Goal: Information Seeking & Learning: Check status

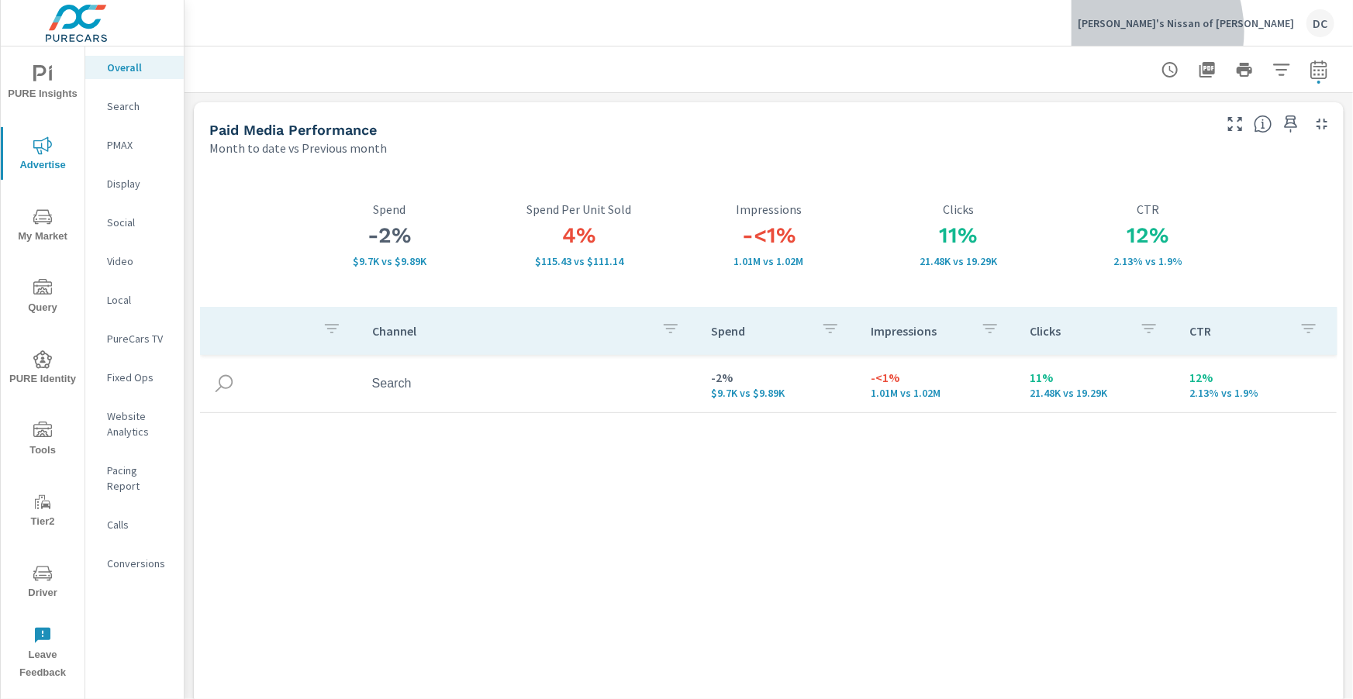
click at [1220, 31] on div "Wally's Nissan of Latham DC" at bounding box center [1205, 23] width 257 height 28
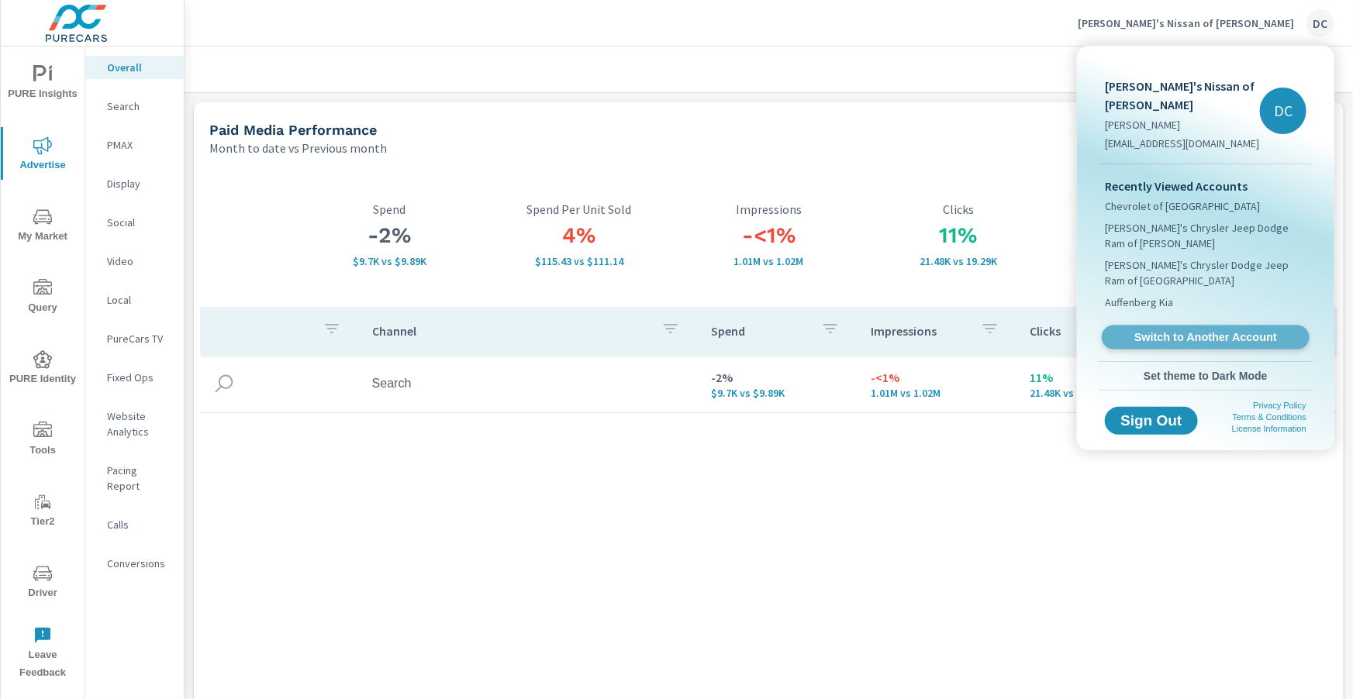
click at [1169, 330] on span "Switch to Another Account" at bounding box center [1205, 337] width 190 height 15
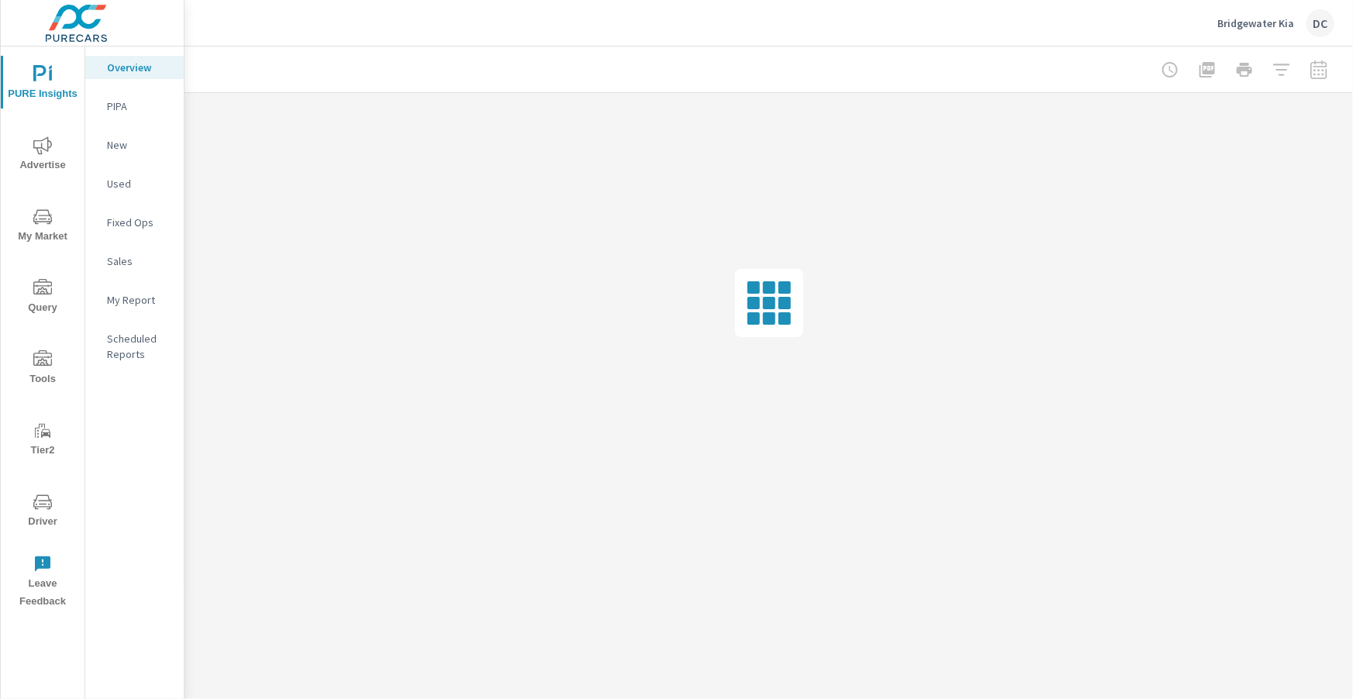
click at [44, 143] on icon "nav menu" at bounding box center [42, 145] width 19 height 19
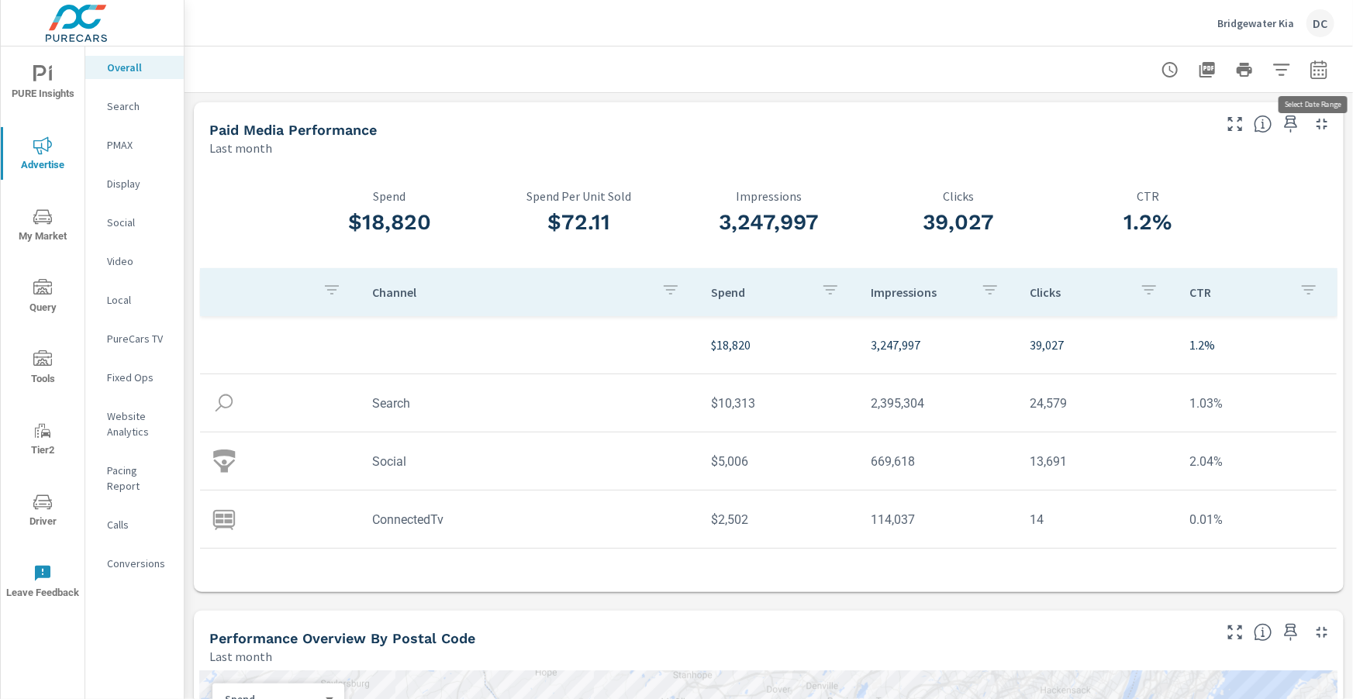
click at [1318, 72] on icon "button" at bounding box center [1318, 69] width 19 height 19
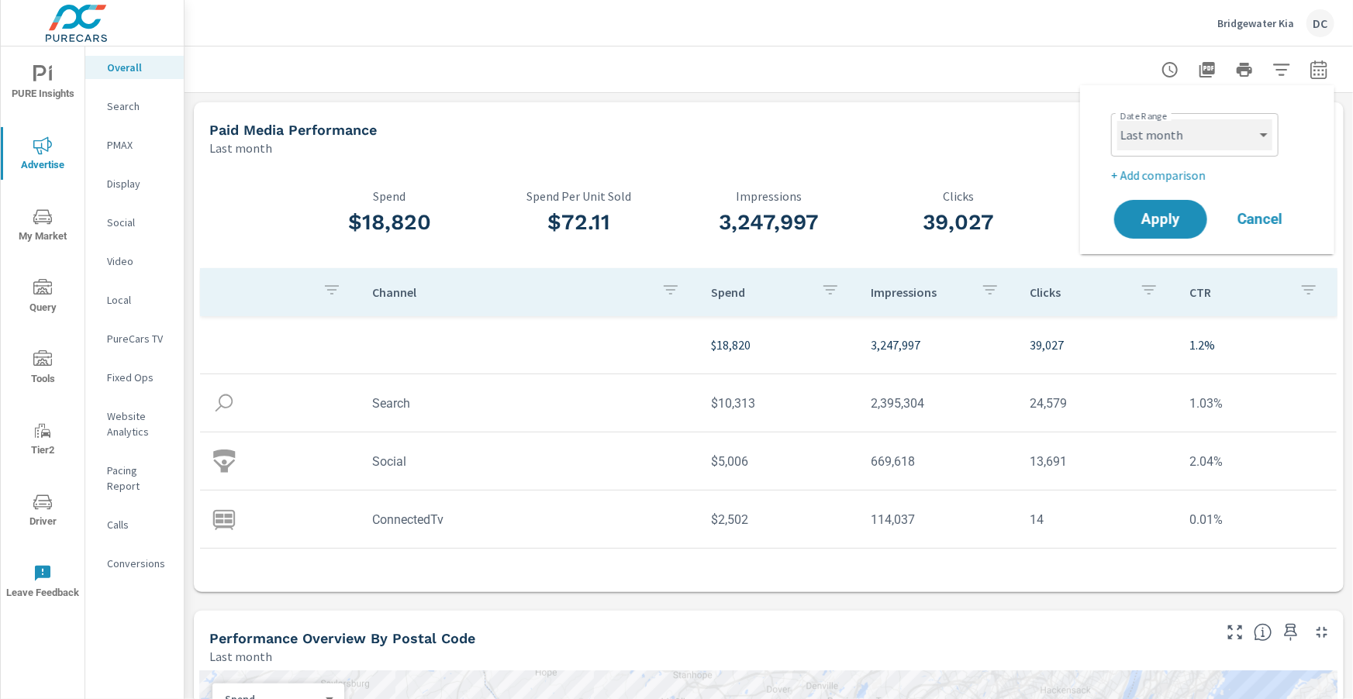
click at [1229, 143] on select "Custom Yesterday Last week Last 7 days Last 14 days Last 30 days Last 45 days L…" at bounding box center [1194, 134] width 155 height 31
click at [1117, 119] on select "Custom Yesterday Last week Last 7 days Last 14 days Last 30 days Last 45 days L…" at bounding box center [1194, 134] width 155 height 31
select select "Month to date"
click at [1201, 171] on p "+ Add comparison" at bounding box center [1210, 175] width 198 height 19
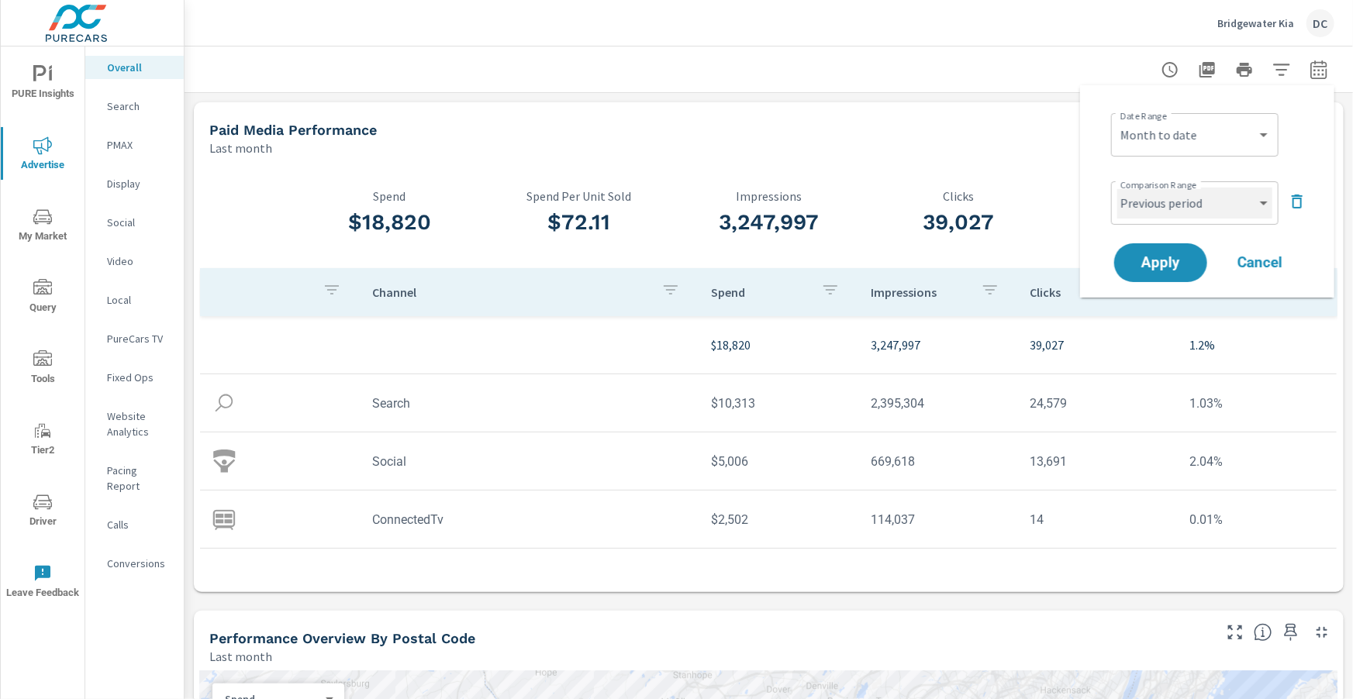
click at [1204, 203] on select "Custom Previous period Previous month Previous year" at bounding box center [1194, 203] width 155 height 31
click at [1117, 188] on select "Custom Previous period Previous month Previous year" at bounding box center [1194, 203] width 155 height 31
select select "Previous month"
click at [1184, 256] on span "Apply" at bounding box center [1161, 263] width 64 height 15
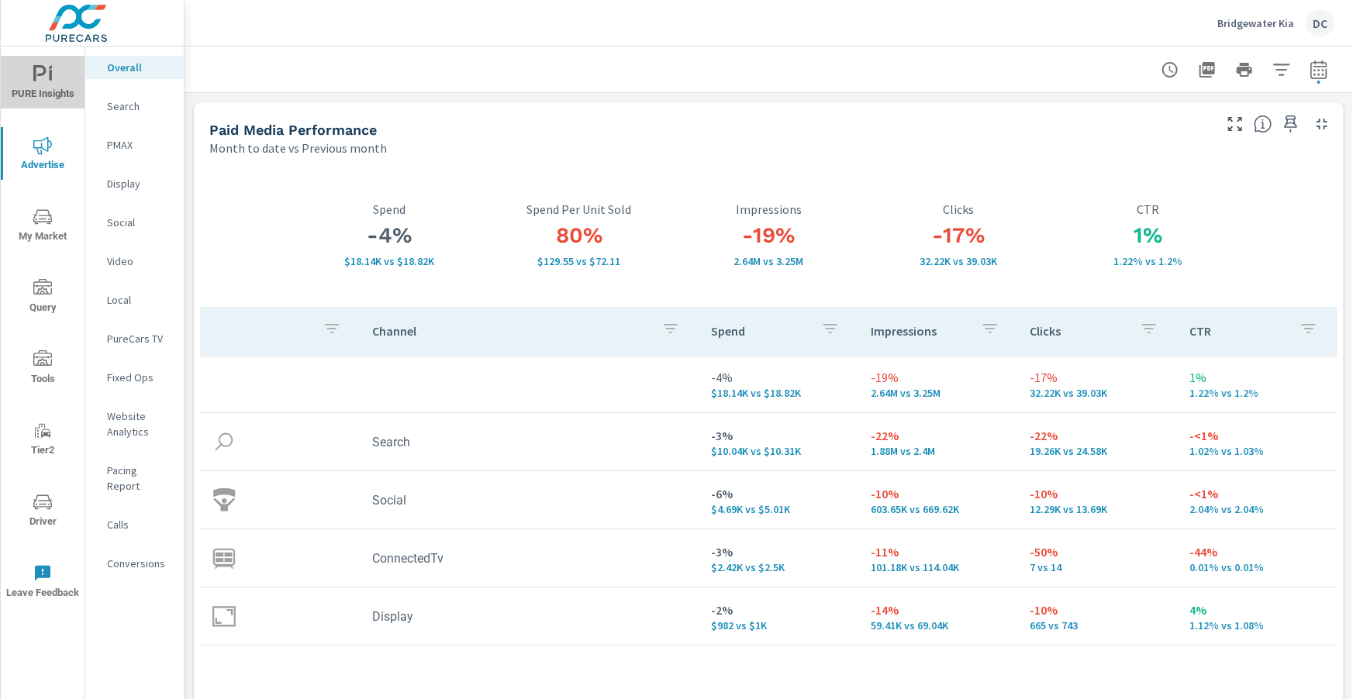
click at [36, 88] on span "PURE Insights" at bounding box center [42, 84] width 74 height 38
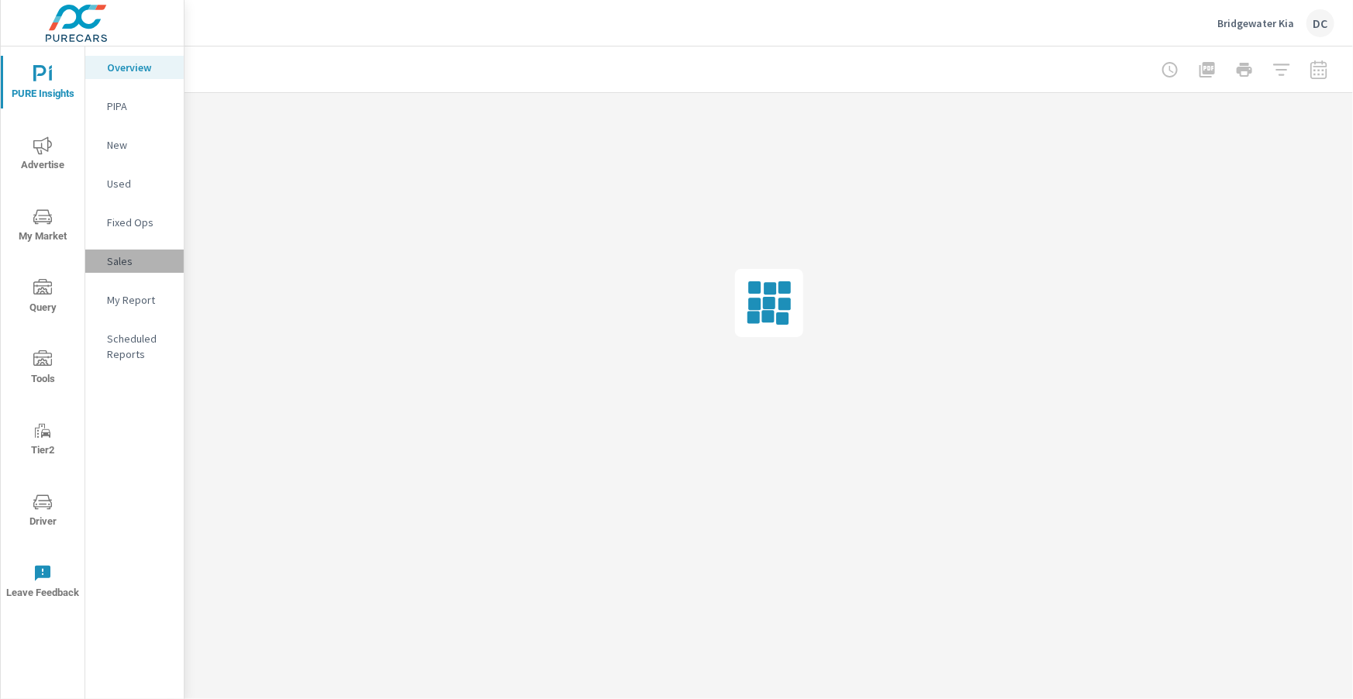
click at [133, 256] on p "Sales" at bounding box center [139, 261] width 64 height 16
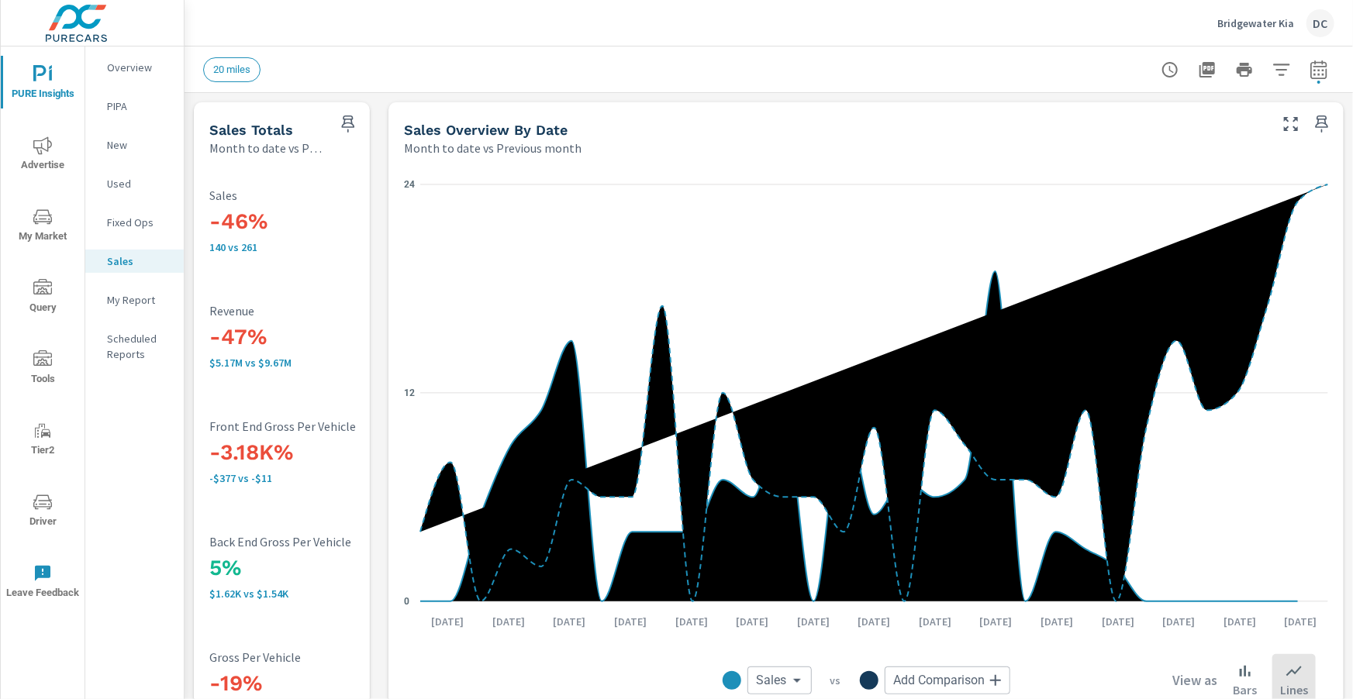
click at [39, 141] on icon "nav menu" at bounding box center [42, 145] width 19 height 19
